Goal: Information Seeking & Learning: Learn about a topic

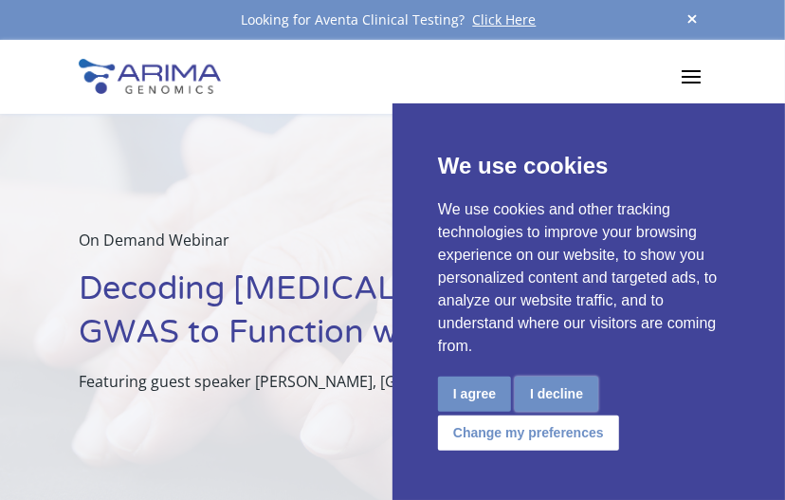
click at [543, 393] on button "I decline" at bounding box center [556, 393] width 83 height 35
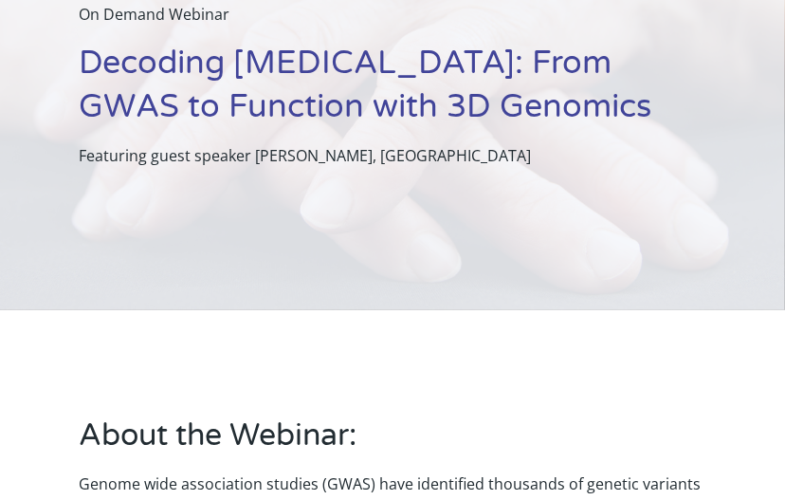
scroll to position [231, 0]
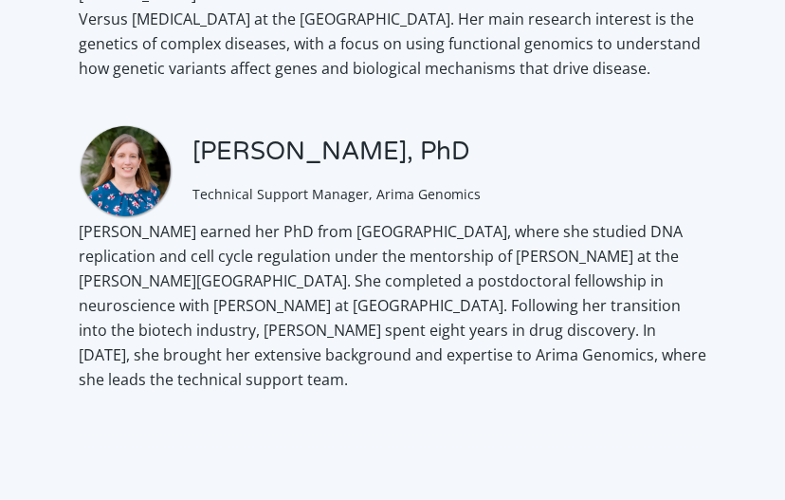
scroll to position [2046, 0]
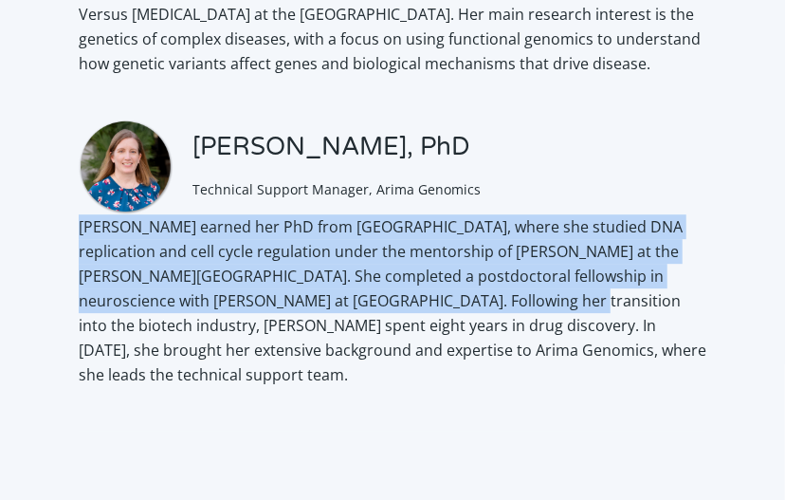
drag, startPoint x: 82, startPoint y: 253, endPoint x: 453, endPoint y: 329, distance: 379.3
click at [453, 329] on p "Allyson Whittaker earned her PhD from MIT, where she studied DNA replication an…" at bounding box center [393, 308] width 628 height 188
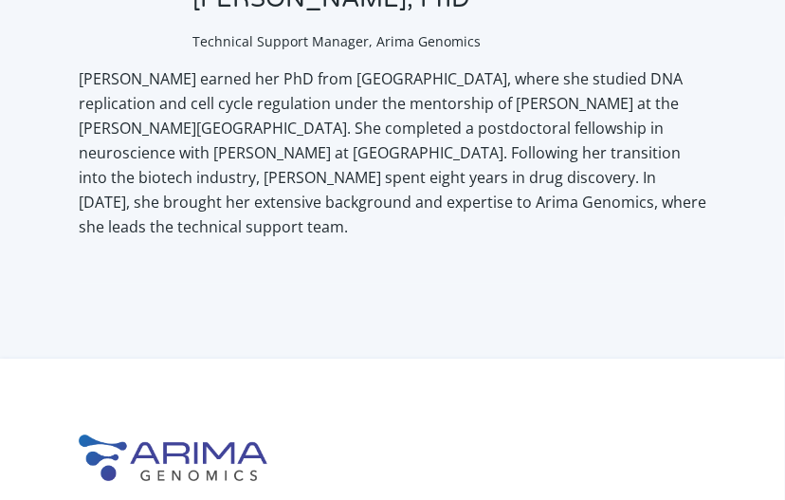
scroll to position [2195, 0]
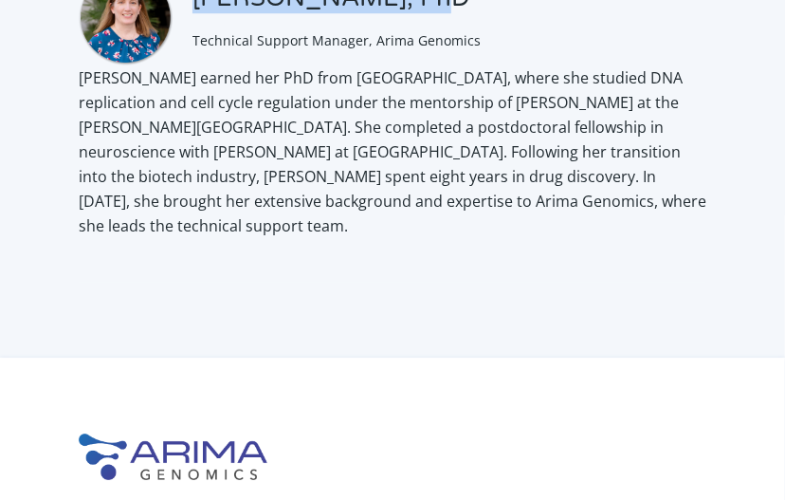
drag, startPoint x: 195, startPoint y: 25, endPoint x: 397, endPoint y: 27, distance: 202.0
click at [397, 27] on h3 "[PERSON_NAME], PhD" at bounding box center [336, 5] width 288 height 45
copy h3 "Allyson Whittaker"
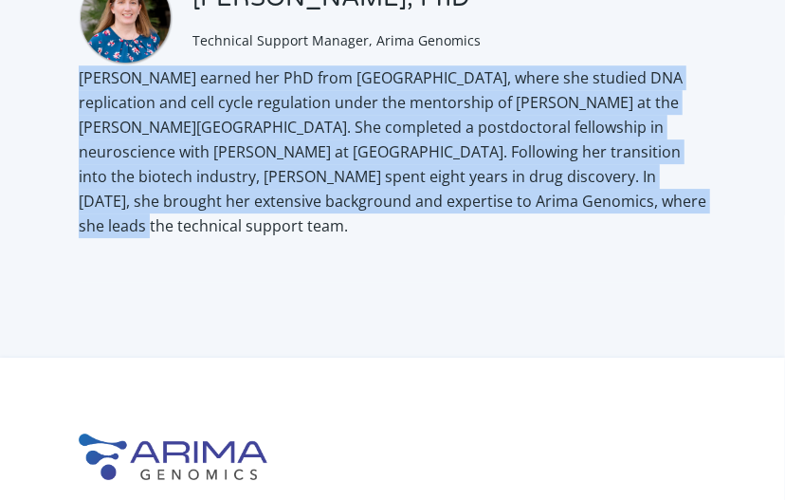
drag, startPoint x: 79, startPoint y: 101, endPoint x: 613, endPoint y: 224, distance: 548.6
click at [613, 224] on p "Allyson Whittaker earned her PhD from MIT, where she studied DNA replication an…" at bounding box center [393, 159] width 628 height 188
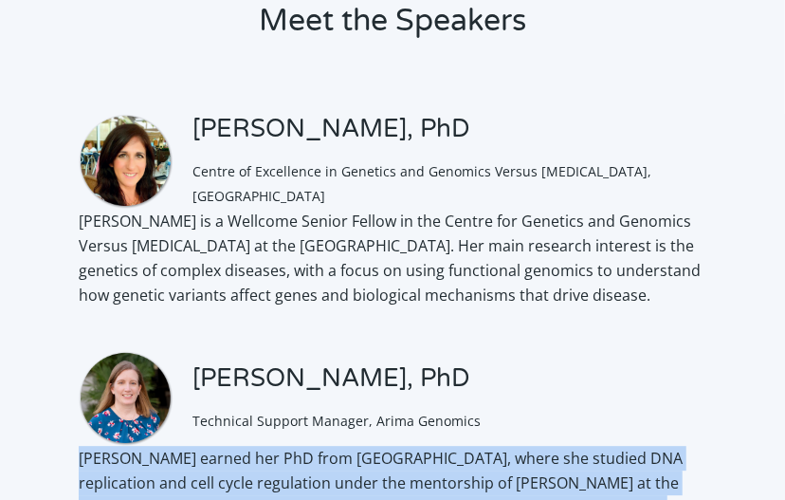
scroll to position [1814, 0]
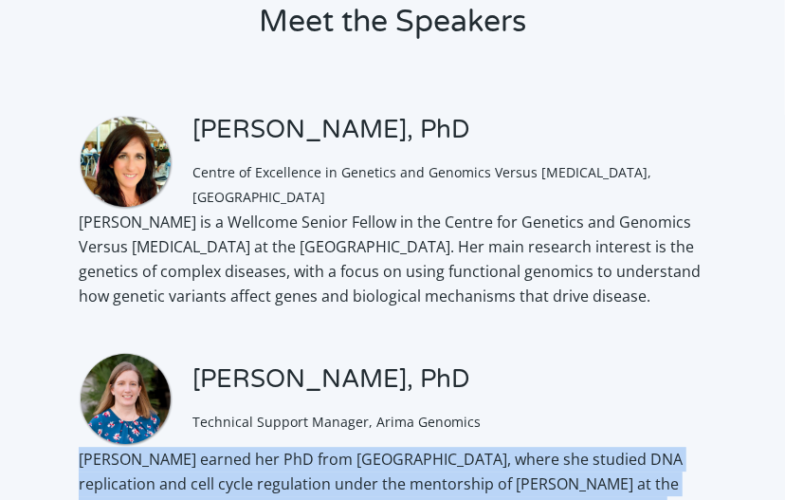
drag, startPoint x: 79, startPoint y: 217, endPoint x: 140, endPoint y: 320, distance: 120.3
click at [140, 320] on p "Professor Gisela Orozco is a Wellcome Senior Fellow in the Centre for Genetics …" at bounding box center [393, 267] width 628 height 114
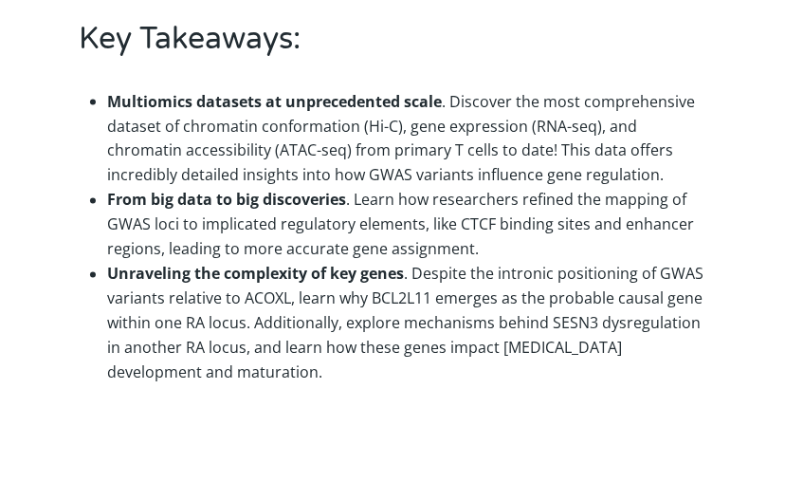
scroll to position [1203, 0]
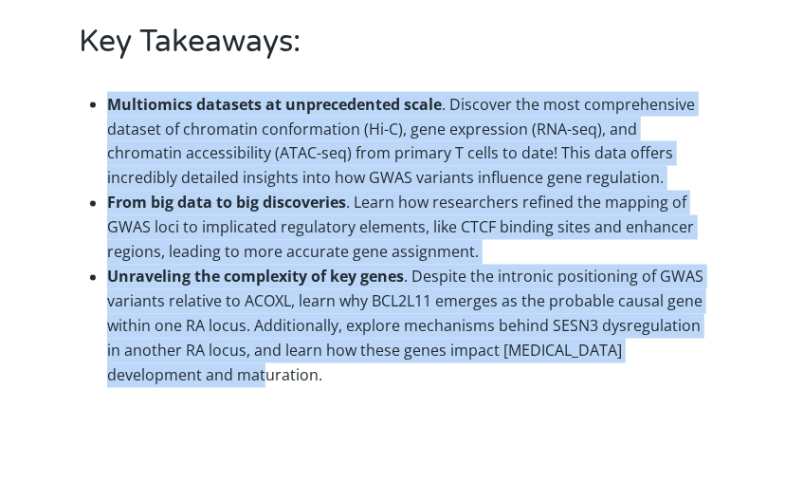
drag, startPoint x: 109, startPoint y: 103, endPoint x: 193, endPoint y: 374, distance: 283.1
click at [193, 374] on ul "Multiomics datasets at unprecedented scale . Discover the most comprehensive da…" at bounding box center [393, 240] width 628 height 325
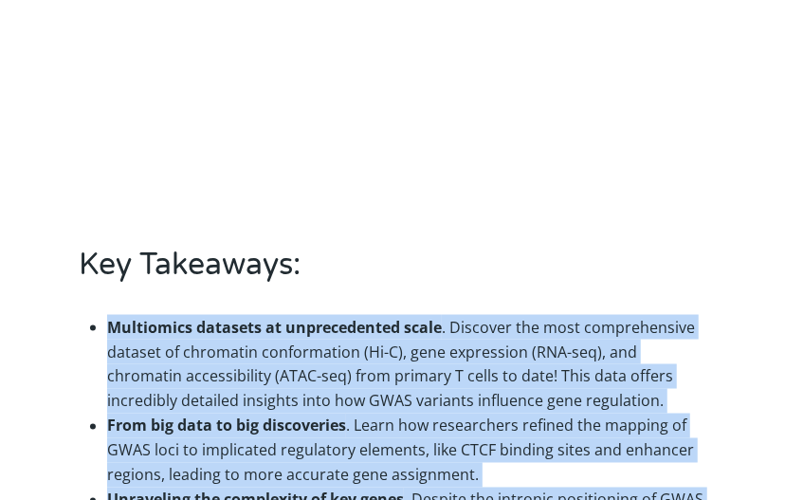
scroll to position [974, 0]
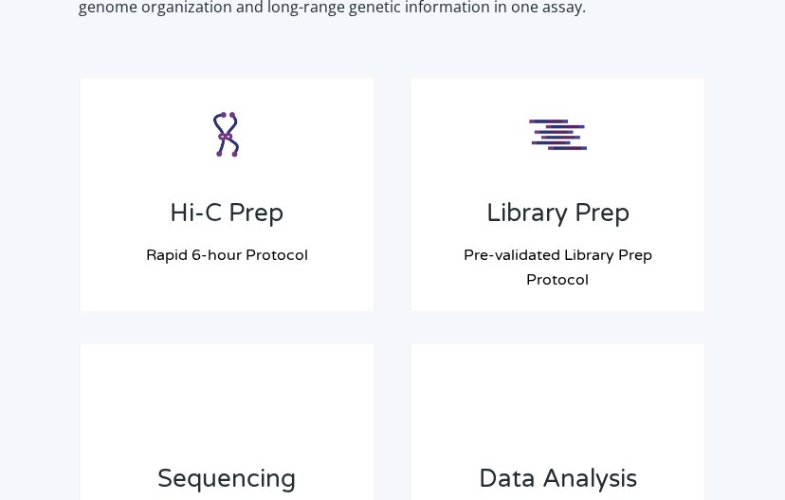
scroll to position [1759, 0]
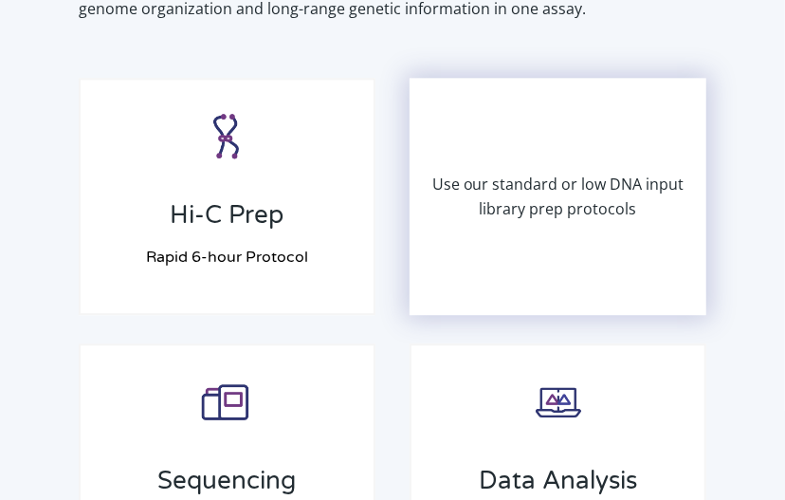
click at [541, 172] on p "Use our standard or low DNA input library prep protocols" at bounding box center [558, 196] width 293 height 49
click at [569, 128] on div "Use our standard or low DNA input library prep protocols" at bounding box center [558, 196] width 293 height 233
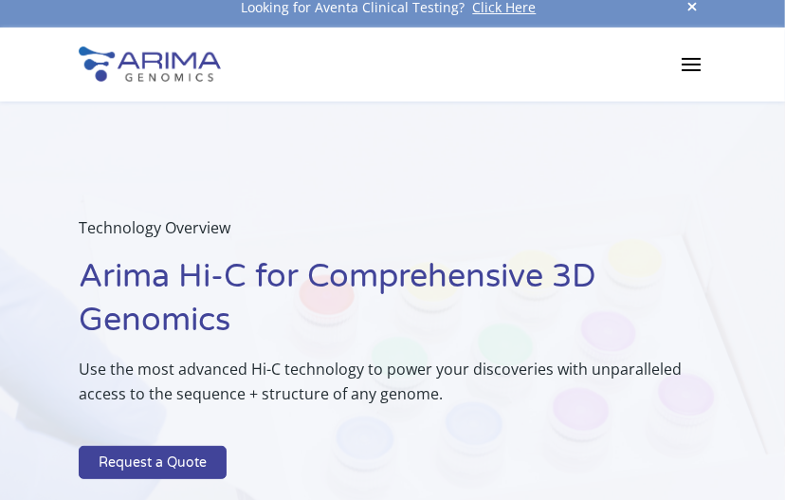
scroll to position [0, 0]
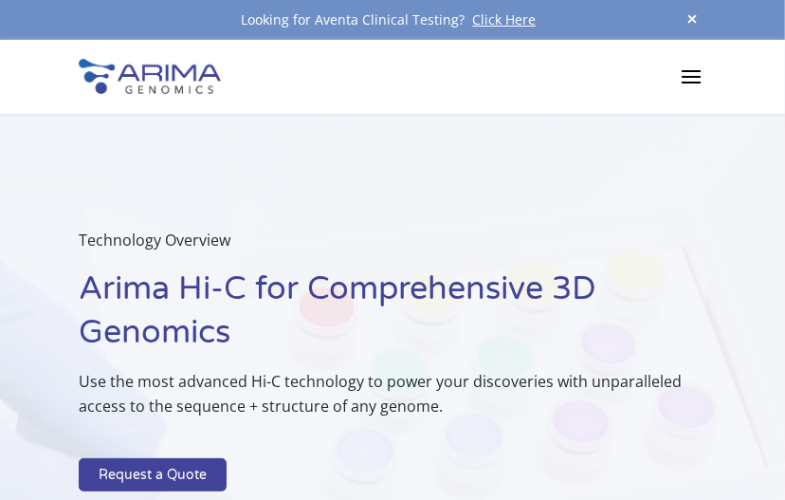
click at [692, 18] on span at bounding box center [692, 21] width 28 height 26
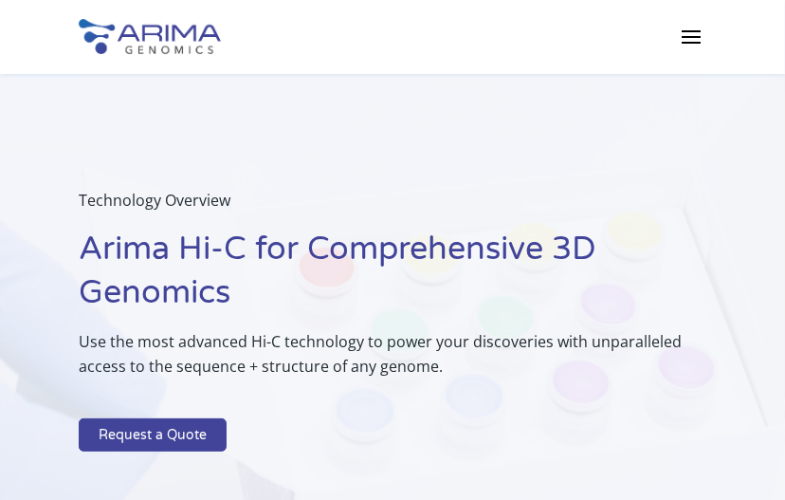
click at [691, 32] on span at bounding box center [691, 36] width 30 height 30
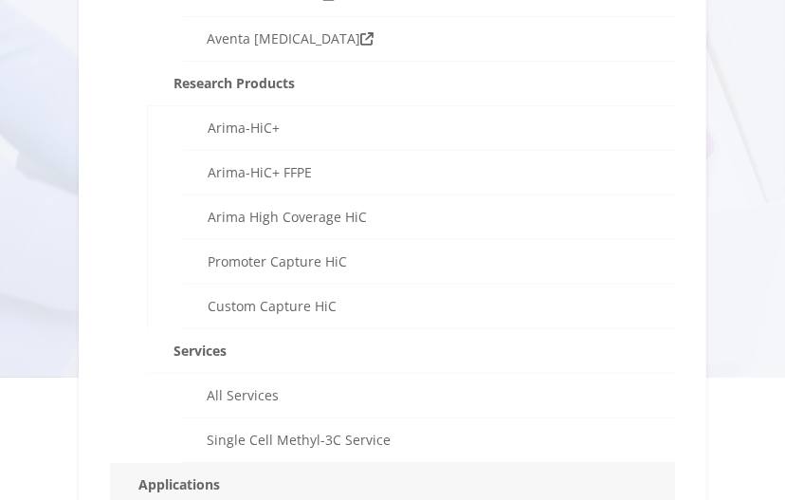
scroll to position [230, 0]
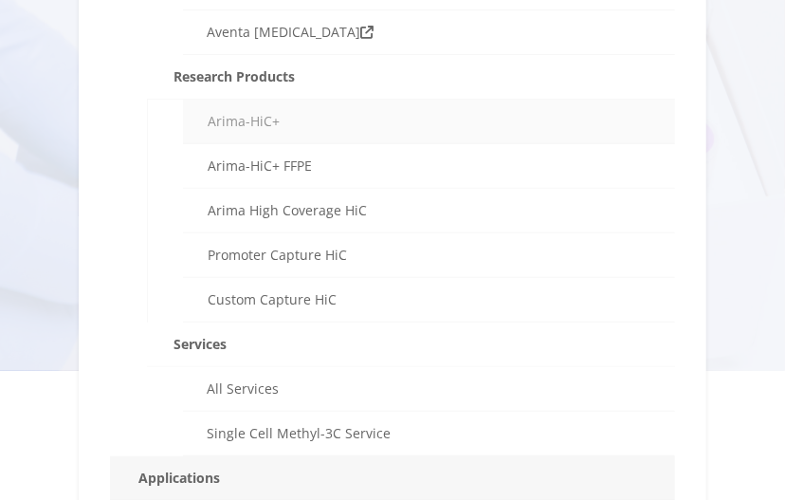
click at [254, 119] on link "Arima-HiC+" at bounding box center [429, 122] width 492 height 45
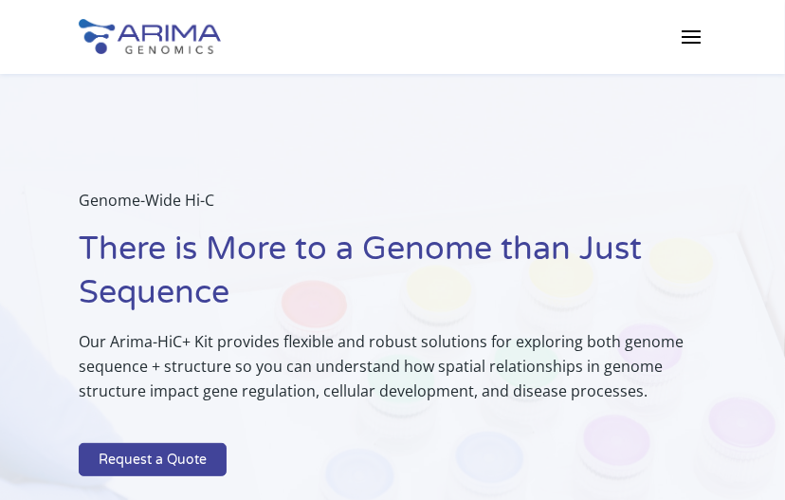
click at [691, 38] on span at bounding box center [691, 36] width 30 height 30
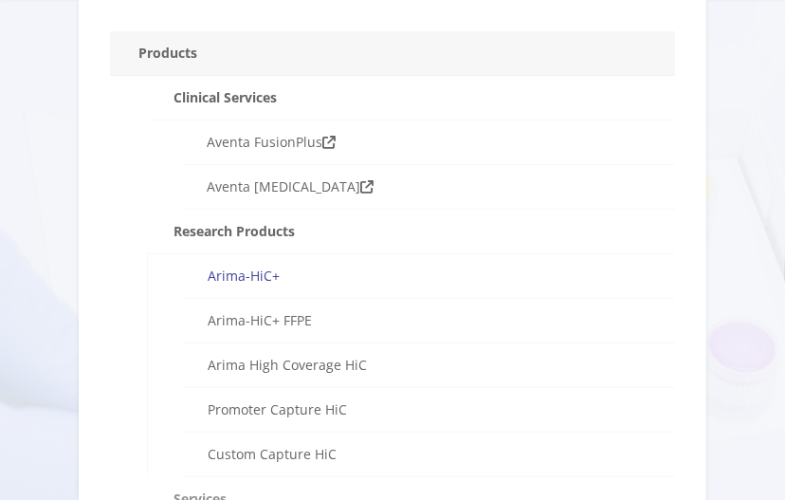
scroll to position [80, 0]
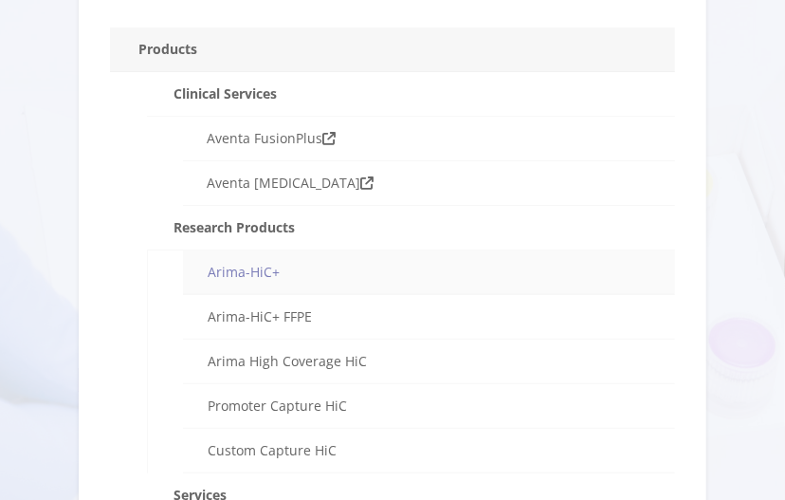
click at [262, 269] on link "Arima-HiC+" at bounding box center [429, 272] width 492 height 45
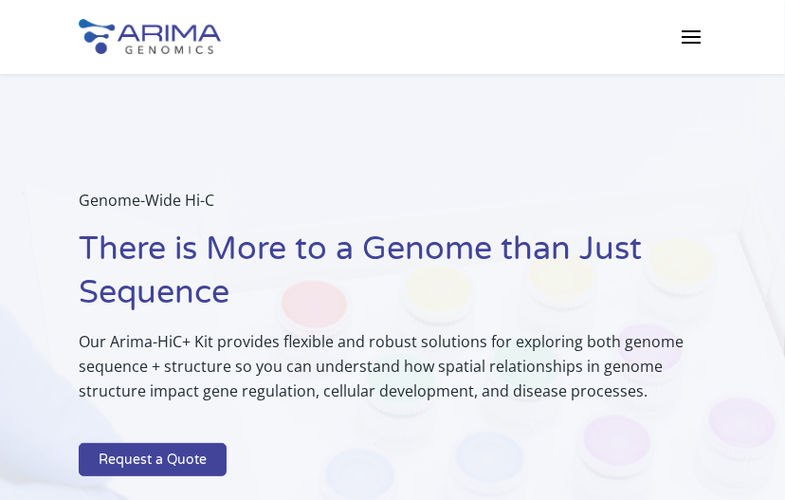
click at [695, 37] on span at bounding box center [691, 36] width 30 height 30
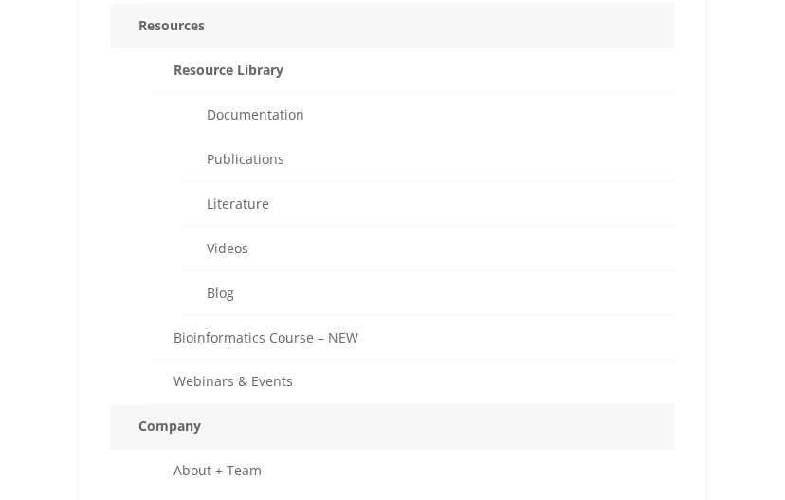
scroll to position [998, 0]
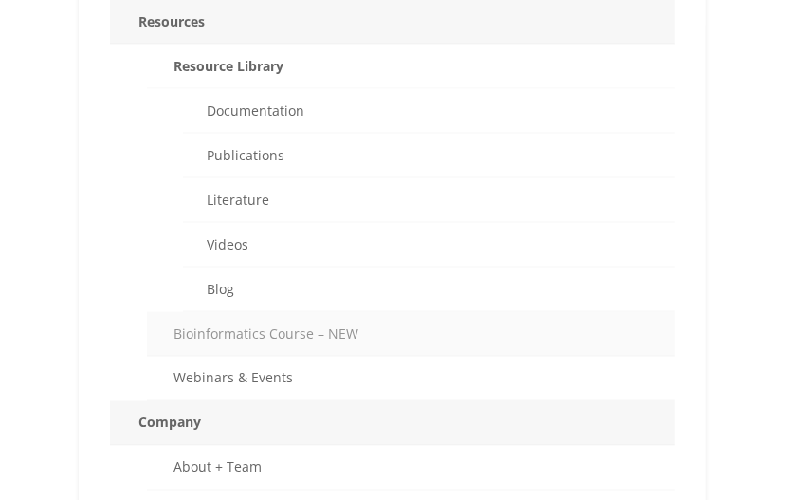
click at [267, 320] on link "Bioinformatics Course – NEW" at bounding box center [411, 334] width 528 height 45
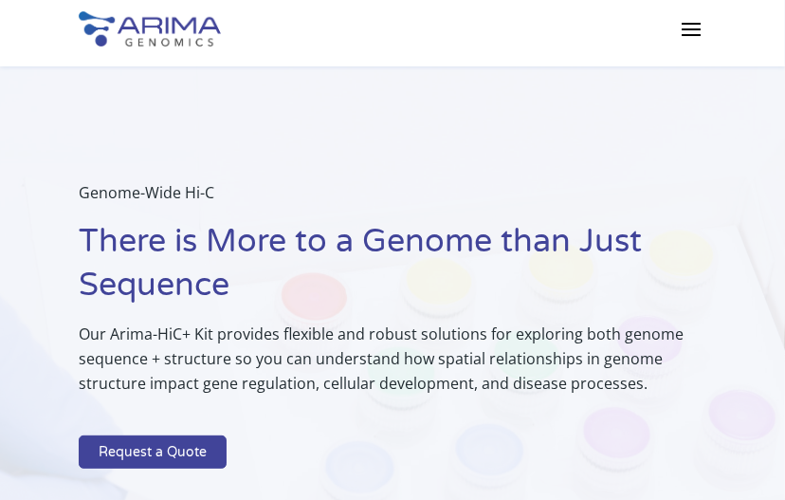
scroll to position [0, 0]
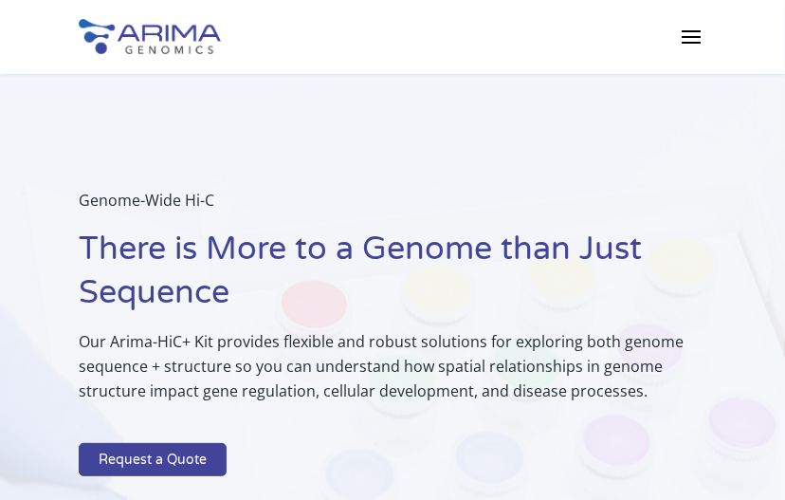
click at [692, 38] on span at bounding box center [691, 36] width 30 height 30
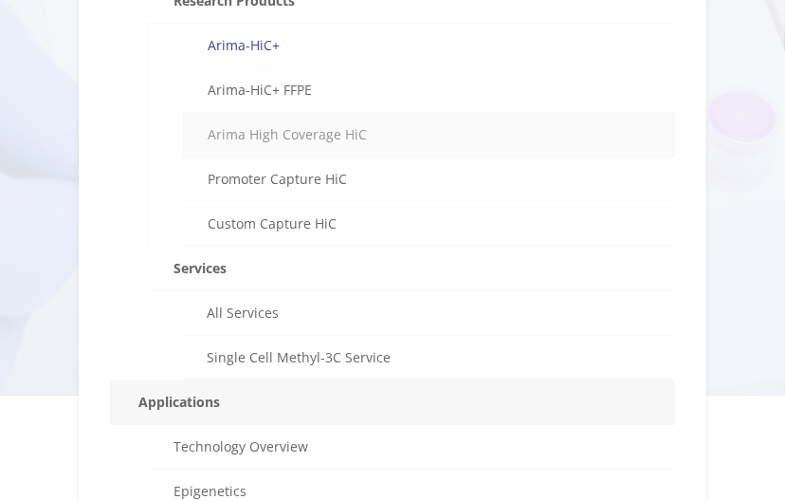
scroll to position [308, 0]
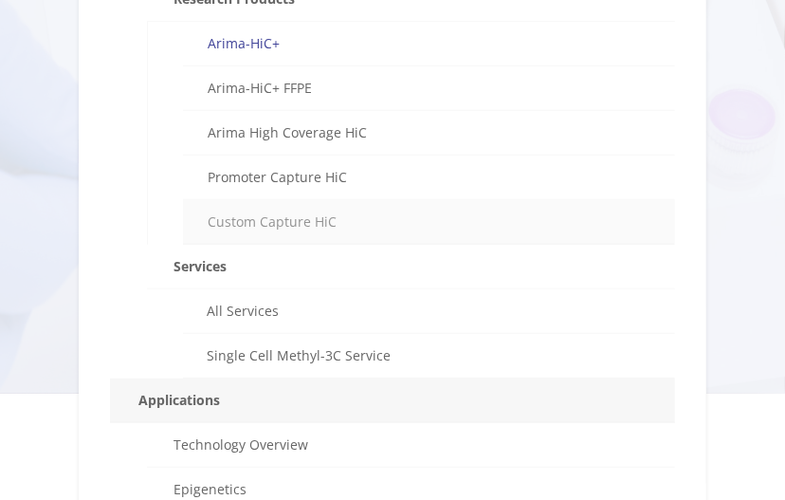
click at [297, 215] on link "Custom Capture HiC" at bounding box center [429, 222] width 492 height 45
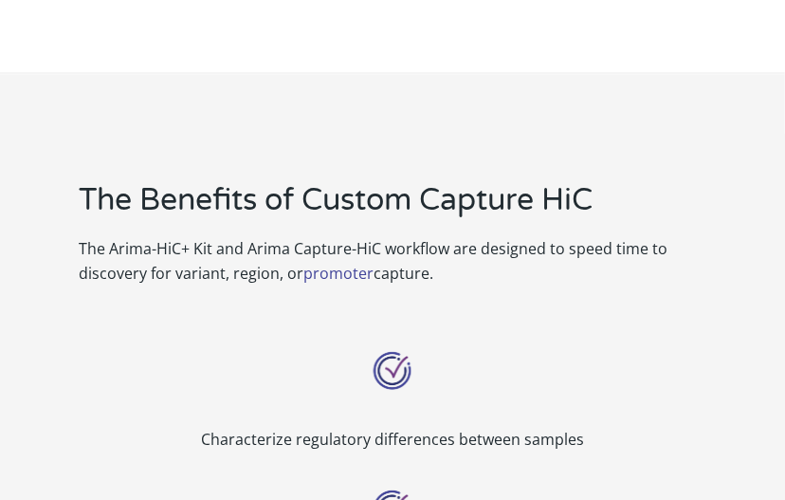
scroll to position [1070, 0]
click at [346, 272] on link "promoter" at bounding box center [338, 274] width 70 height 21
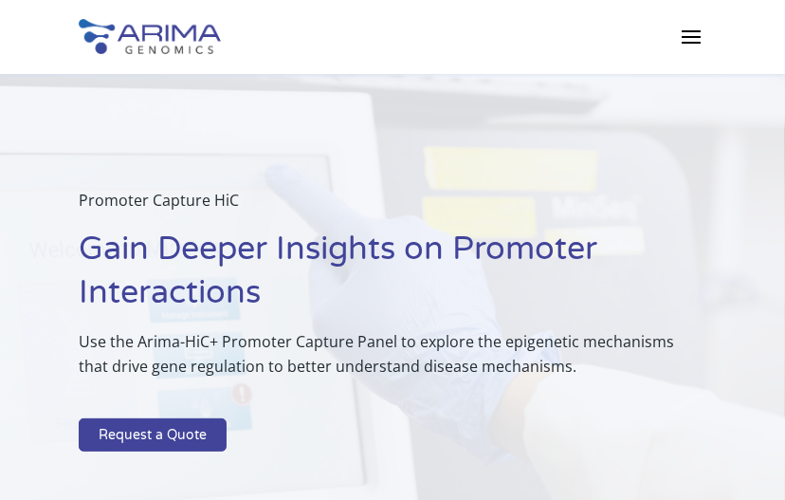
click at [703, 33] on span at bounding box center [691, 36] width 30 height 30
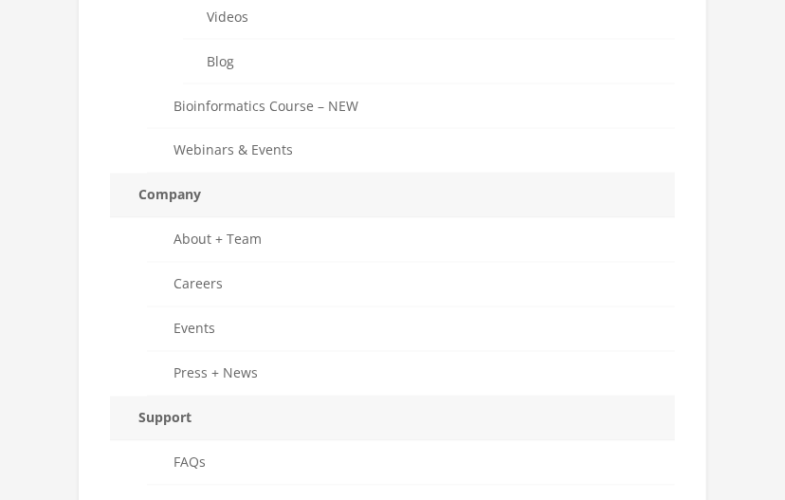
scroll to position [1227, 0]
click at [273, 93] on link "Bioinformatics Course – NEW" at bounding box center [411, 105] width 528 height 45
